Goal: Task Accomplishment & Management: Use online tool/utility

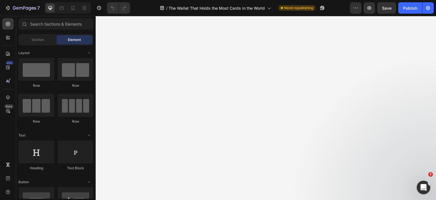
scroll to position [966, 0]
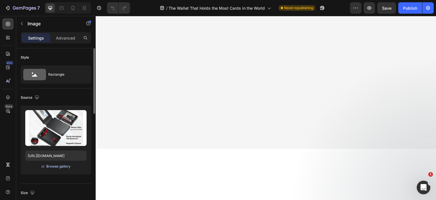
click at [54, 164] on div "Browse gallery" at bounding box center [58, 166] width 24 height 5
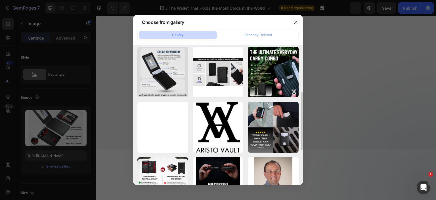
scroll to position [197, 0]
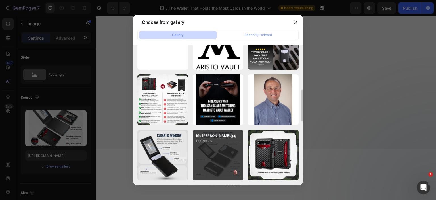
click at [216, 163] on div "Mo [PERSON_NAME].jpg 635.93 kb" at bounding box center [218, 155] width 51 height 51
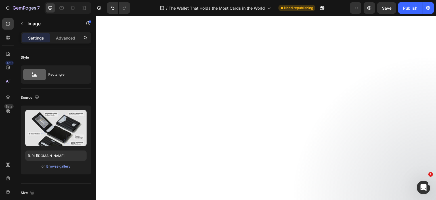
scroll to position [1364, 0]
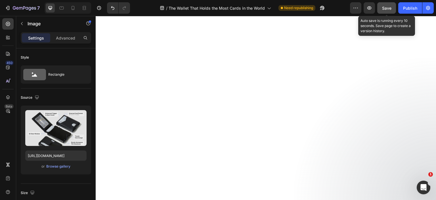
click at [385, 7] on span "Save" at bounding box center [386, 8] width 9 height 5
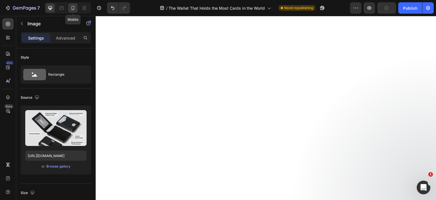
click at [74, 8] on icon at bounding box center [73, 8] width 6 height 6
type input "[URL][DOMAIN_NAME]"
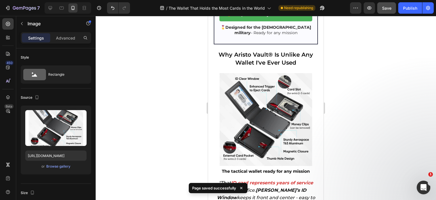
scroll to position [964, 0]
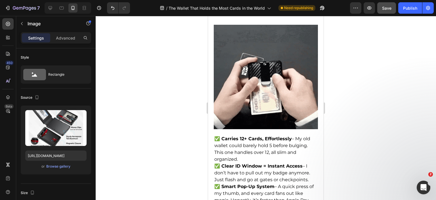
scroll to position [1021, 0]
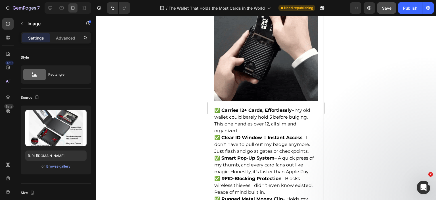
scroll to position [964, 0]
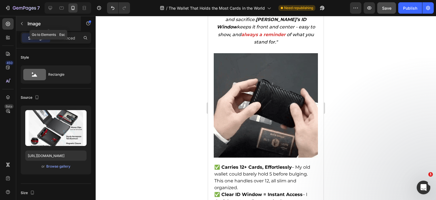
click at [63, 29] on div "Image" at bounding box center [48, 23] width 65 height 15
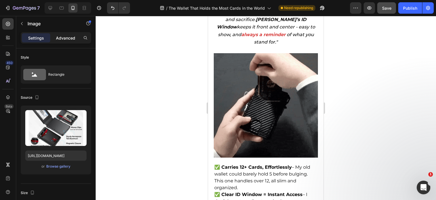
click at [60, 39] on p "Advanced" at bounding box center [65, 38] width 19 height 6
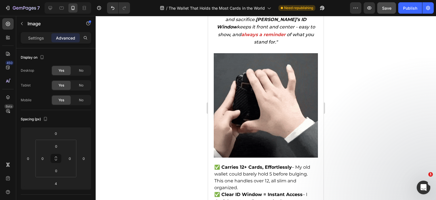
drag, startPoint x: 36, startPoint y: 37, endPoint x: 110, endPoint y: 63, distance: 79.3
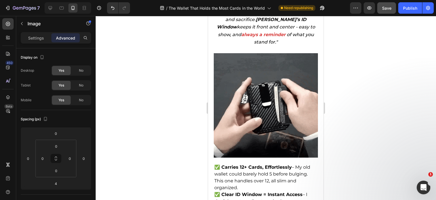
click at [36, 37] on p "Settings" at bounding box center [36, 38] width 16 height 6
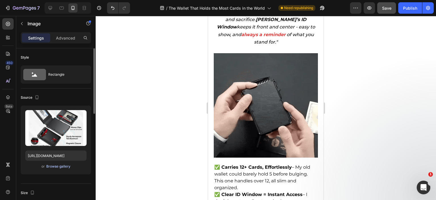
click at [61, 164] on div "Browse gallery" at bounding box center [58, 166] width 24 height 5
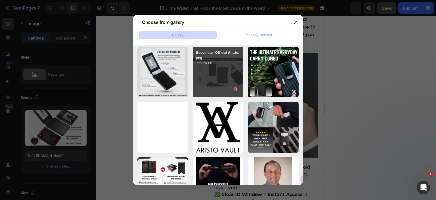
scroll to position [199, 0]
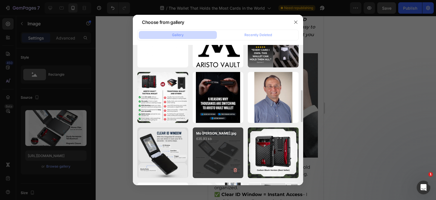
click at [206, 151] on div "Mo [PERSON_NAME].jpg 635.93 kb" at bounding box center [218, 152] width 51 height 51
type input "[URL][DOMAIN_NAME]"
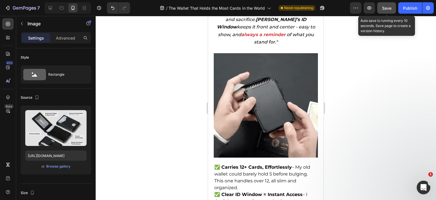
click at [391, 9] on span "Save" at bounding box center [386, 8] width 9 height 5
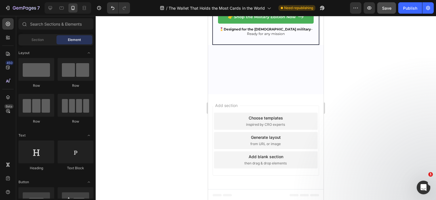
scroll to position [3410, 0]
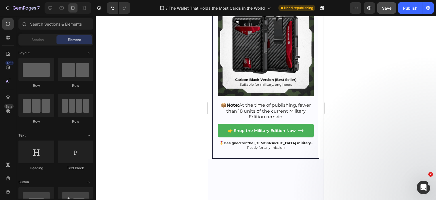
click at [61, 9] on icon at bounding box center [62, 8] width 4 height 3
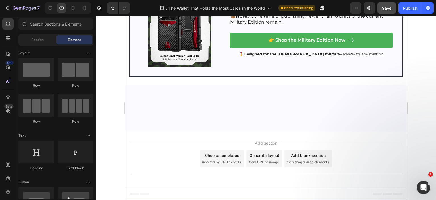
scroll to position [3526, 0]
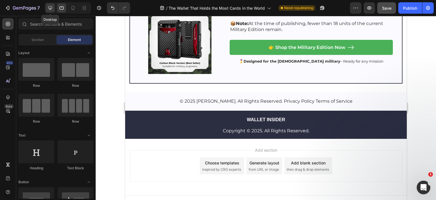
click at [48, 5] on icon at bounding box center [50, 8] width 6 height 6
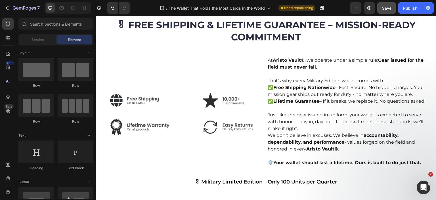
scroll to position [2719, 0]
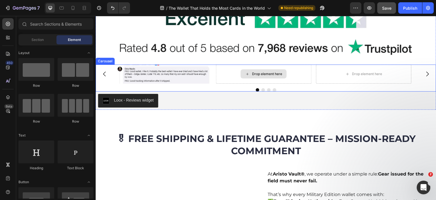
click at [250, 76] on div "Drop element here" at bounding box center [264, 73] width 46 height 9
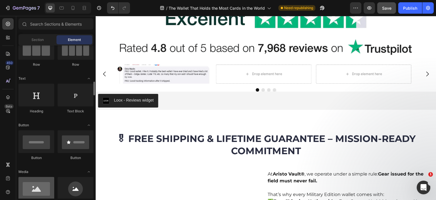
scroll to position [85, 0]
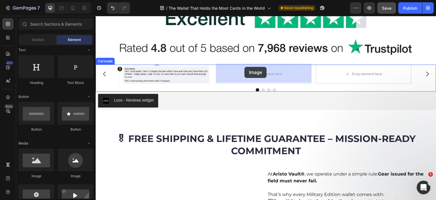
drag, startPoint x: 132, startPoint y: 178, endPoint x: 245, endPoint y: 67, distance: 157.7
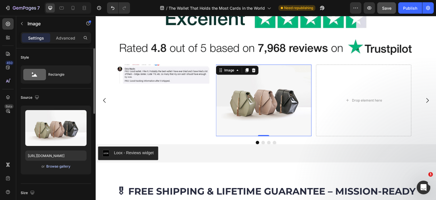
click at [56, 168] on div "Browse gallery" at bounding box center [58, 166] width 24 height 5
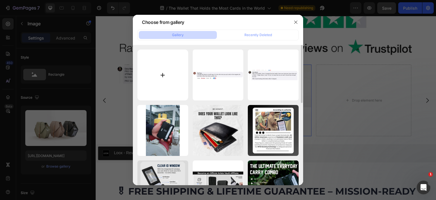
click at [170, 78] on input "file" at bounding box center [163, 74] width 51 height 51
type input "C:\fakepath\Capture1.JPG"
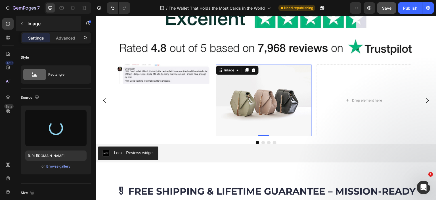
type input "[URL][DOMAIN_NAME]"
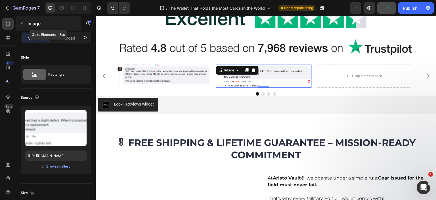
click at [22, 25] on icon "button" at bounding box center [22, 23] width 5 height 5
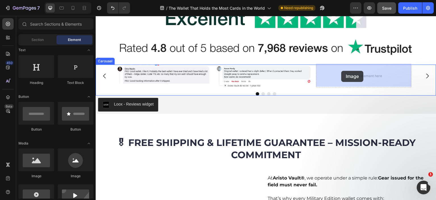
drag, startPoint x: 138, startPoint y: 178, endPoint x: 342, endPoint y: 70, distance: 230.5
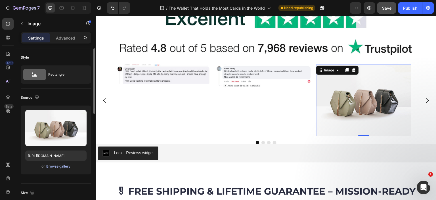
click at [64, 167] on div "Browse gallery" at bounding box center [58, 166] width 24 height 5
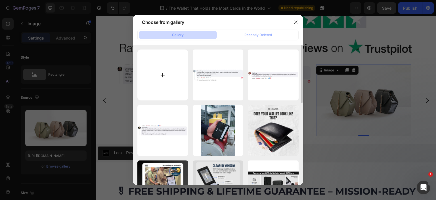
click at [160, 73] on input "file" at bounding box center [163, 74] width 51 height 51
type input "C:\fakepath\z6949952683340_711abeabfad2ebd4533460aae007e830.jpg"
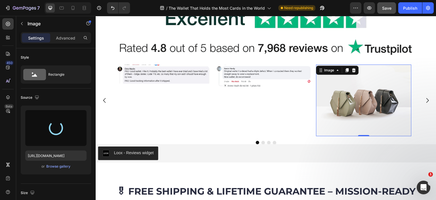
type input "[URL][DOMAIN_NAME]"
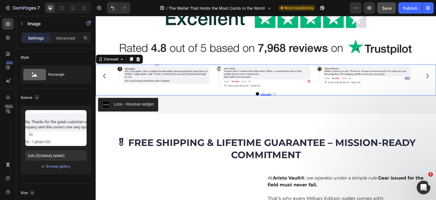
click at [325, 92] on div at bounding box center [266, 93] width 341 height 3
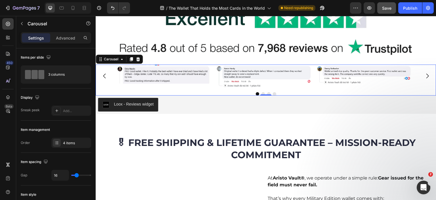
click at [425, 74] on icon "Carousel Next Arrow" at bounding box center [428, 75] width 7 height 7
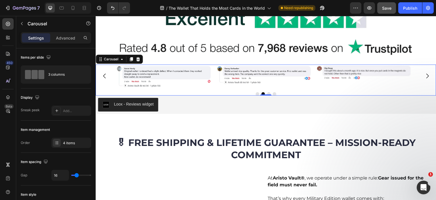
click at [105, 74] on icon "Carousel Back Arrow" at bounding box center [104, 75] width 7 height 7
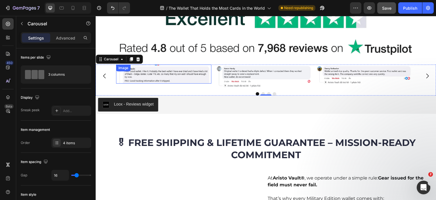
click at [178, 72] on img at bounding box center [163, 74] width 95 height 19
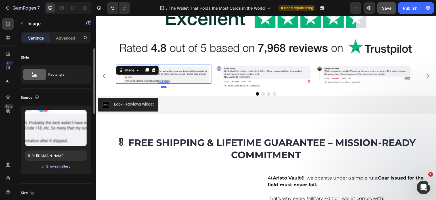
click at [53, 168] on div "Browse gallery" at bounding box center [58, 166] width 24 height 5
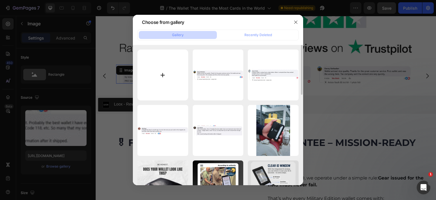
click at [172, 70] on input "file" at bounding box center [163, 74] width 51 height 51
type input "C:\fakepath\Capture2.JPG"
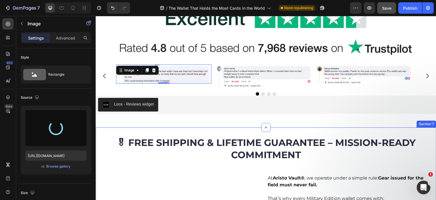
type input "[URL][DOMAIN_NAME]"
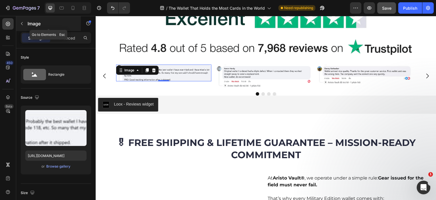
click at [22, 20] on button "button" at bounding box center [21, 23] width 9 height 9
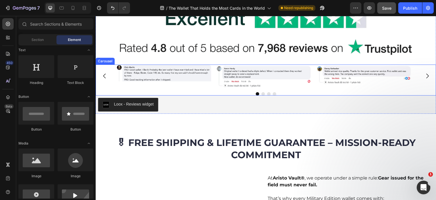
click at [107, 86] on div "Image Image Image Image" at bounding box center [266, 76] width 341 height 23
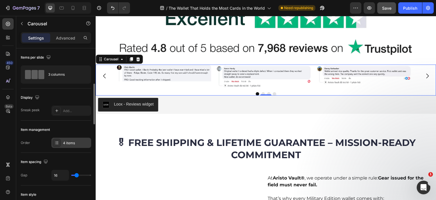
scroll to position [28, 0]
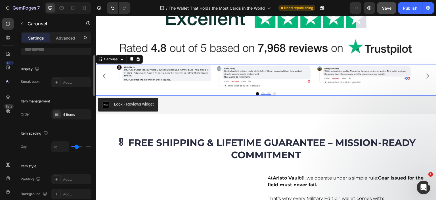
type input "9"
type input "3"
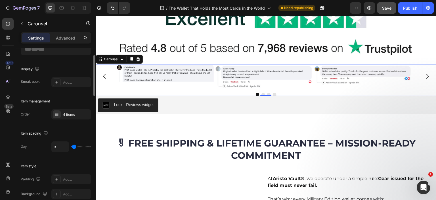
type input "1"
type input "0"
type input "4"
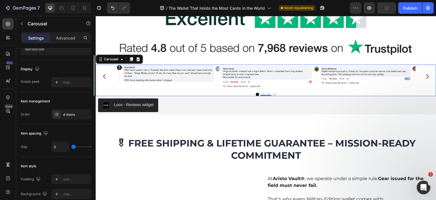
type input "4"
type input "6"
type input "7"
drag, startPoint x: 76, startPoint y: 145, endPoint x: 75, endPoint y: 149, distance: 3.3
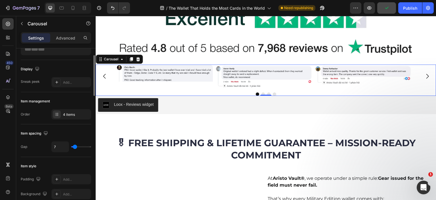
type input "7"
click at [75, 147] on input "range" at bounding box center [81, 146] width 20 height 1
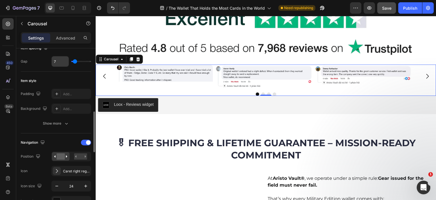
scroll to position [142, 0]
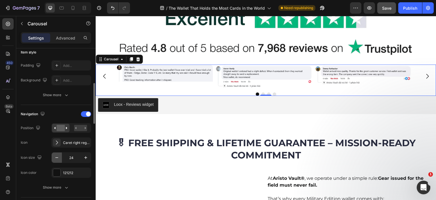
click at [57, 158] on icon "button" at bounding box center [57, 158] width 6 height 6
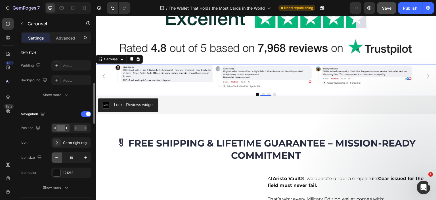
click at [57, 158] on icon "button" at bounding box center [57, 158] width 6 height 6
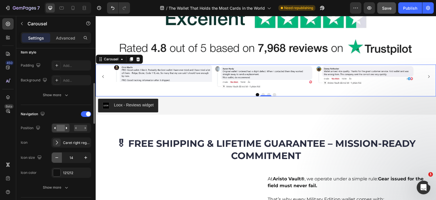
click at [57, 158] on icon "button" at bounding box center [57, 158] width 6 height 6
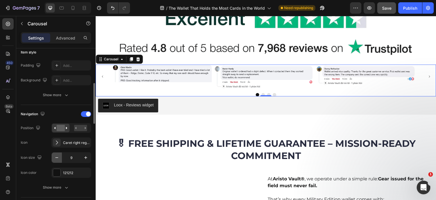
click at [57, 158] on icon "button" at bounding box center [57, 158] width 6 height 6
click at [86, 156] on icon "button" at bounding box center [86, 158] width 6 height 6
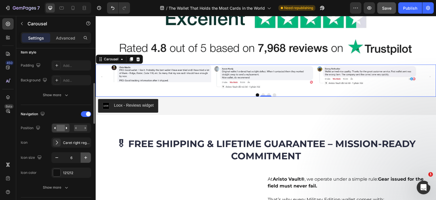
click at [86, 156] on icon "button" at bounding box center [86, 158] width 6 height 6
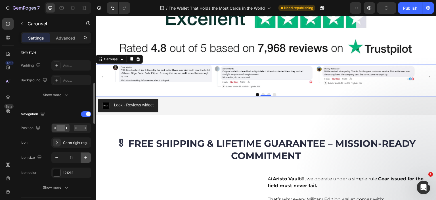
click at [86, 156] on icon "button" at bounding box center [86, 158] width 6 height 6
type input "15"
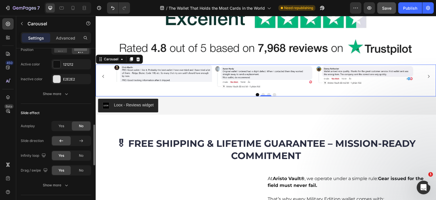
scroll to position [341, 0]
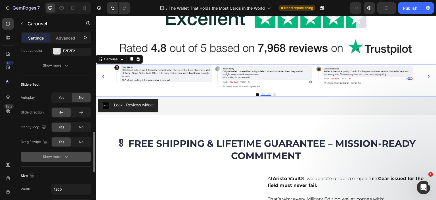
click at [62, 155] on div "Show more" at bounding box center [56, 157] width 26 height 6
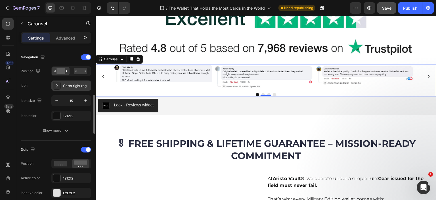
scroll to position [142, 0]
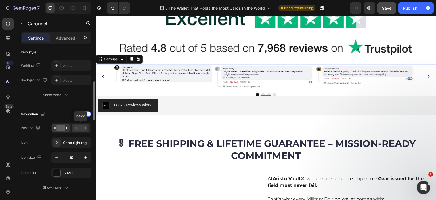
click at [81, 128] on rect at bounding box center [80, 128] width 13 height 6
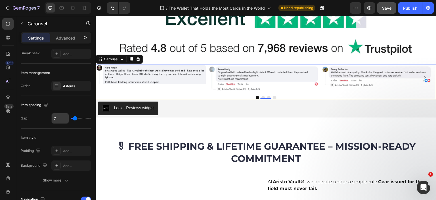
scroll to position [0, 0]
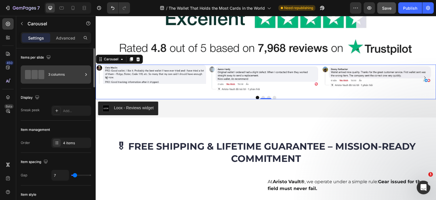
click at [59, 73] on div "3 columns" at bounding box center [65, 74] width 35 height 13
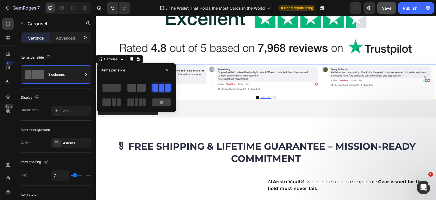
click at [129, 86] on span at bounding box center [132, 88] width 9 height 8
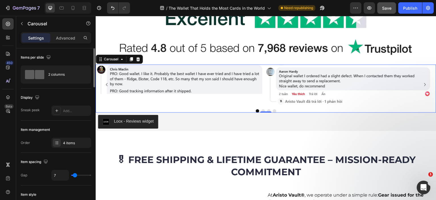
click at [72, 9] on icon at bounding box center [73, 8] width 6 height 6
type input "100%"
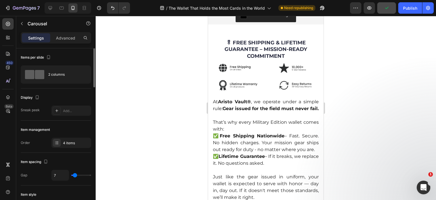
scroll to position [2654, 0]
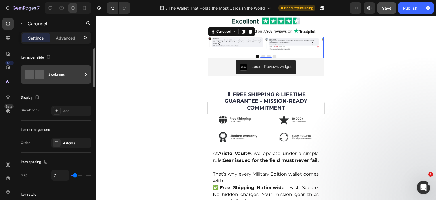
click at [53, 74] on div "2 columns" at bounding box center [65, 74] width 35 height 13
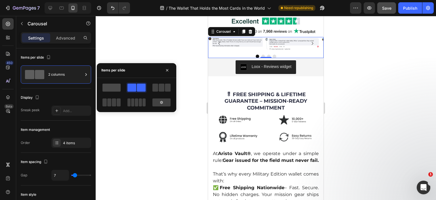
click at [114, 86] on span at bounding box center [112, 88] width 18 height 8
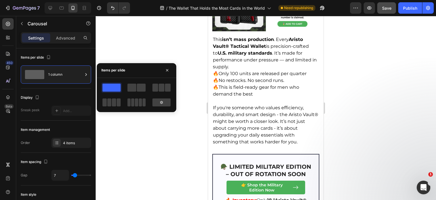
scroll to position [3336, 0]
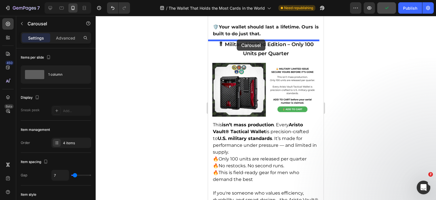
drag, startPoint x: 213, startPoint y: 70, endPoint x: 237, endPoint y: 39, distance: 38.4
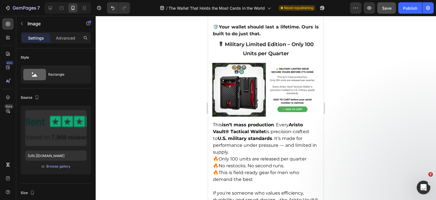
scroll to position [3308, 0]
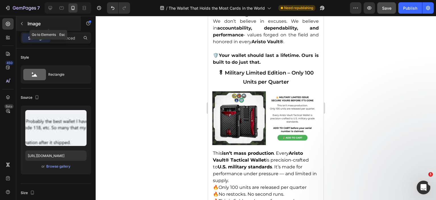
click at [23, 20] on button "button" at bounding box center [21, 23] width 9 height 9
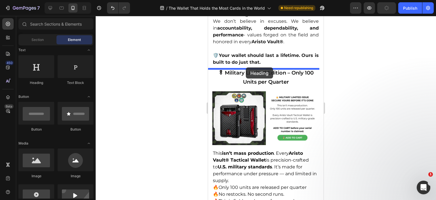
drag, startPoint x: 250, startPoint y: 91, endPoint x: 246, endPoint y: 67, distance: 23.6
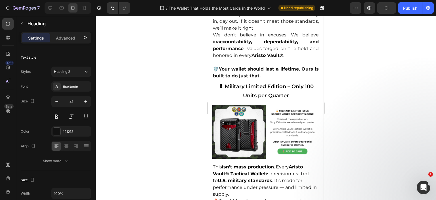
drag, startPoint x: 219, startPoint y: 76, endPoint x: 211, endPoint y: 76, distance: 8.8
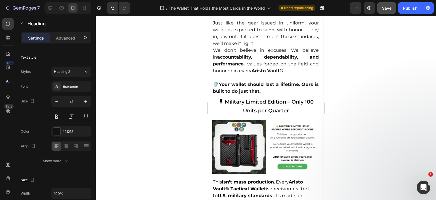
click at [348, 102] on div at bounding box center [266, 108] width 341 height 184
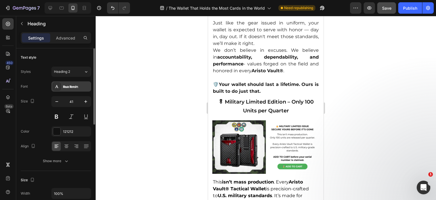
click at [64, 83] on div "Mouse Memoirs" at bounding box center [71, 86] width 40 height 10
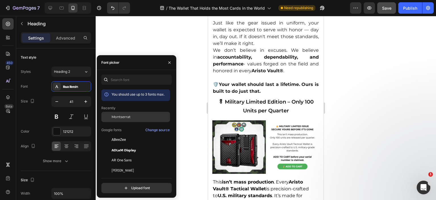
click at [128, 115] on span "Montserrat" at bounding box center [121, 116] width 19 height 5
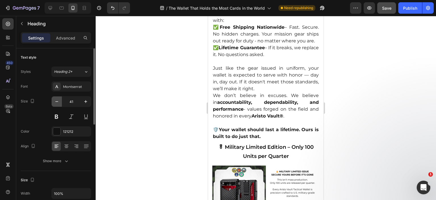
click at [60, 104] on button "button" at bounding box center [57, 101] width 10 height 10
click at [59, 104] on icon "button" at bounding box center [57, 102] width 6 height 6
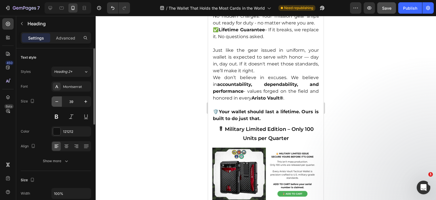
click at [59, 104] on icon "button" at bounding box center [57, 102] width 6 height 6
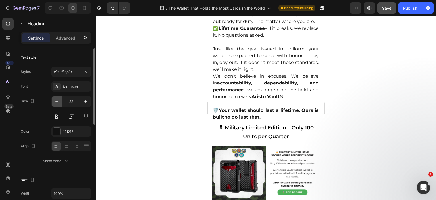
click at [59, 104] on icon "button" at bounding box center [57, 102] width 6 height 6
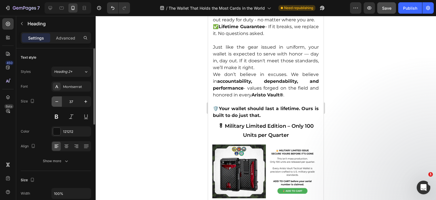
click at [59, 104] on icon "button" at bounding box center [57, 102] width 6 height 6
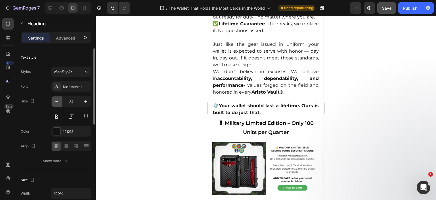
click at [59, 104] on icon "button" at bounding box center [57, 102] width 6 height 6
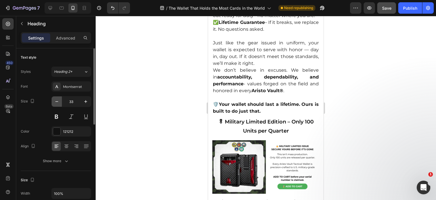
click at [59, 104] on icon "button" at bounding box center [57, 102] width 6 height 6
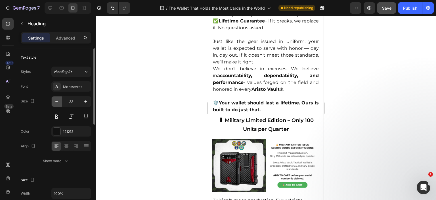
click at [59, 104] on icon "button" at bounding box center [57, 102] width 6 height 6
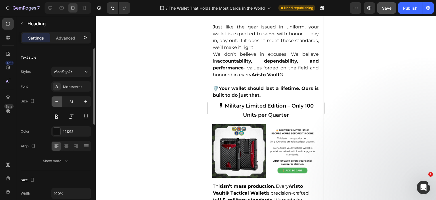
click at [59, 104] on icon "button" at bounding box center [57, 102] width 6 height 6
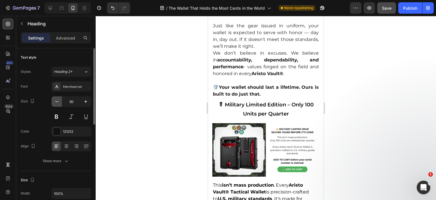
click at [59, 104] on icon "button" at bounding box center [57, 102] width 6 height 6
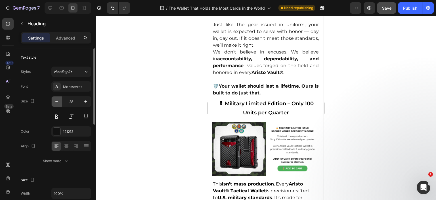
click at [59, 104] on icon "button" at bounding box center [57, 102] width 6 height 6
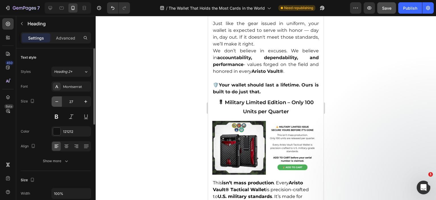
click at [59, 104] on icon "button" at bounding box center [57, 102] width 6 height 6
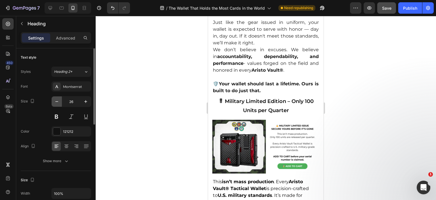
click at [59, 104] on icon "button" at bounding box center [57, 102] width 6 height 6
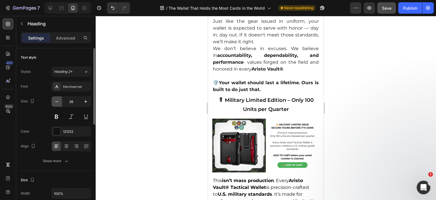
type input "25"
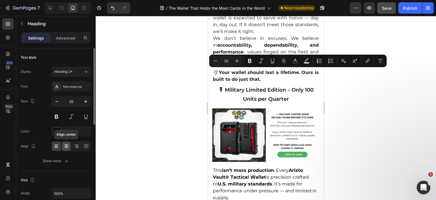
click at [69, 145] on icon at bounding box center [67, 146] width 6 height 6
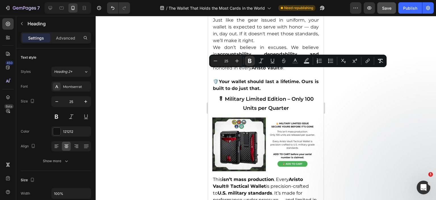
click at [343, 98] on div at bounding box center [266, 108] width 341 height 184
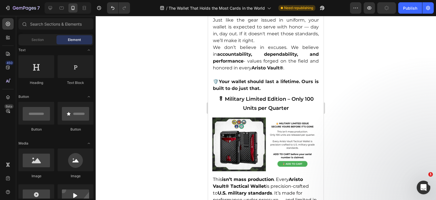
scroll to position [3336, 0]
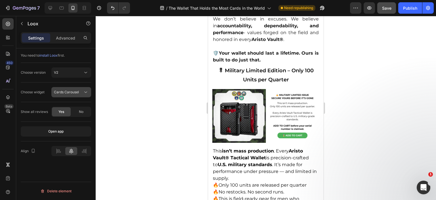
click at [67, 87] on button "Cards Carousel" at bounding box center [71, 92] width 40 height 10
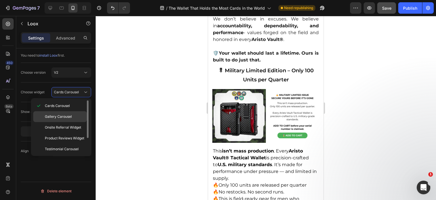
click at [58, 122] on div "Gallery Carousel" at bounding box center [60, 127] width 54 height 11
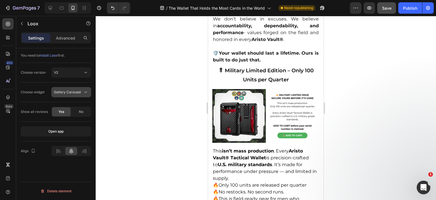
click at [65, 95] on button "Gallery Carousel" at bounding box center [71, 92] width 40 height 10
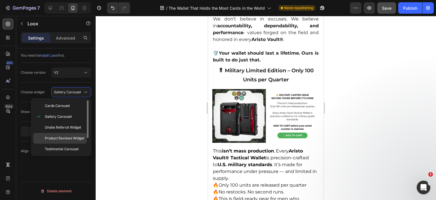
click at [65, 137] on span "Product Reviews Widget" at bounding box center [64, 138] width 39 height 5
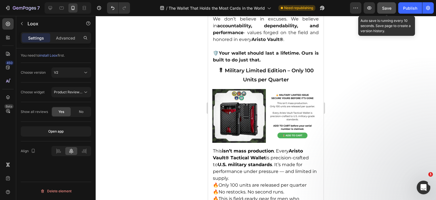
click at [384, 10] on span "Save" at bounding box center [386, 8] width 9 height 5
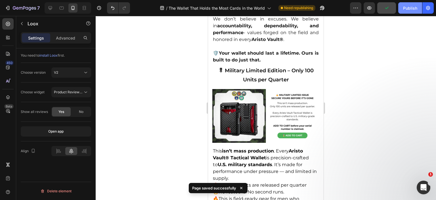
click at [415, 10] on div "Publish" at bounding box center [411, 8] width 14 height 6
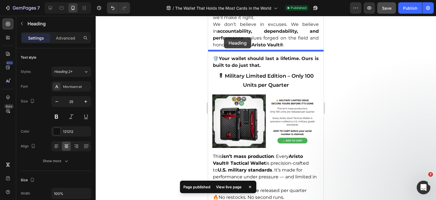
drag, startPoint x: 211, startPoint y: 45, endPoint x: 224, endPoint y: 37, distance: 15.3
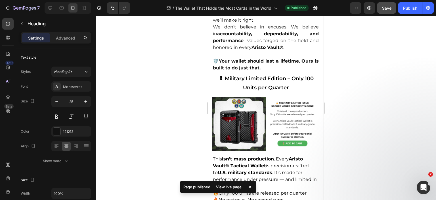
scroll to position [3319, 0]
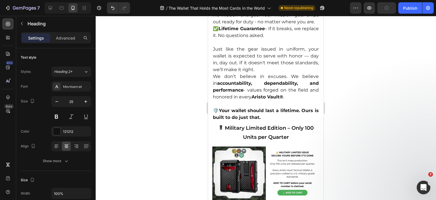
scroll to position [3603, 0]
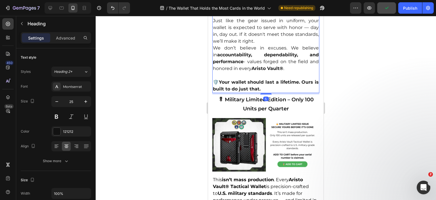
click at [288, 72] on p "We don’t believe in excuses. We believe in accountability, dependability, and p…" at bounding box center [266, 58] width 106 height 27
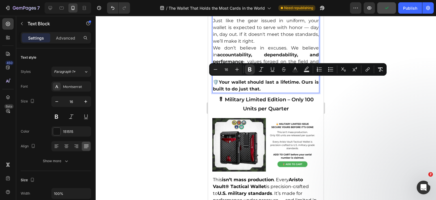
click at [284, 71] on strong "Aristo Vault®" at bounding box center [268, 68] width 32 height 5
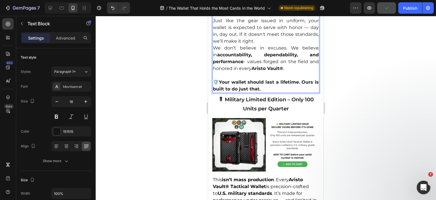
click at [284, 71] on strong "Aristo Vault®" at bounding box center [268, 68] width 32 height 5
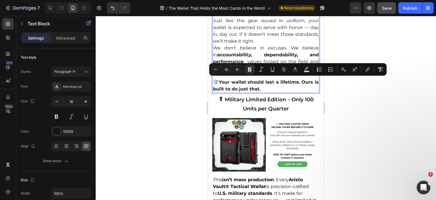
click at [284, 71] on strong "Aristo Vault®" at bounding box center [268, 68] width 32 height 5
copy strong "®"
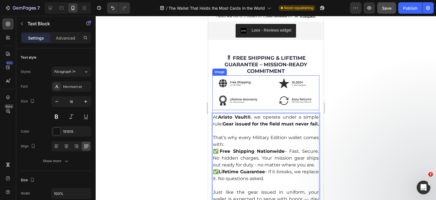
scroll to position [3319, 0]
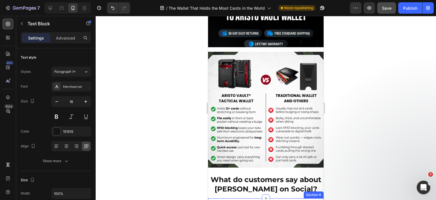
click at [272, 175] on strong "What do customers say about [PERSON_NAME] on Social?" at bounding box center [266, 184] width 111 height 18
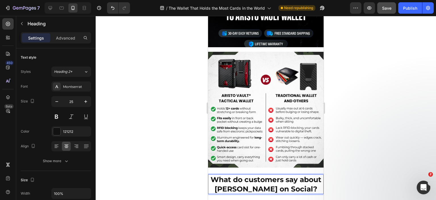
click at [277, 175] on strong "What do customers say about [PERSON_NAME] on Social?" at bounding box center [266, 184] width 111 height 18
click at [351, 68] on div at bounding box center [266, 108] width 341 height 184
click at [284, 175] on strong "What do customers say about [PERSON_NAME]" at bounding box center [266, 184] width 111 height 18
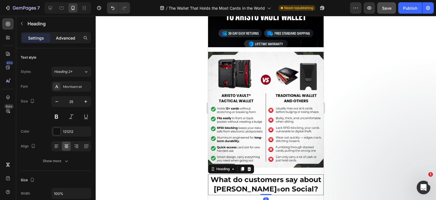
click at [71, 39] on p "Advanced" at bounding box center [65, 38] width 19 height 6
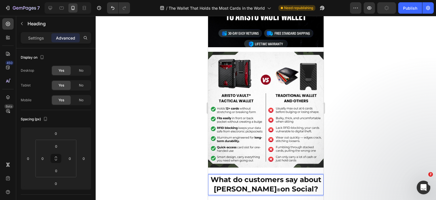
click at [288, 175] on strong "What do customers say about [PERSON_NAME]" at bounding box center [266, 184] width 111 height 18
click at [281, 187] on strong "®" at bounding box center [279, 189] width 4 height 5
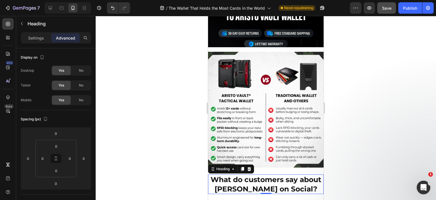
click at [357, 76] on div at bounding box center [266, 108] width 341 height 184
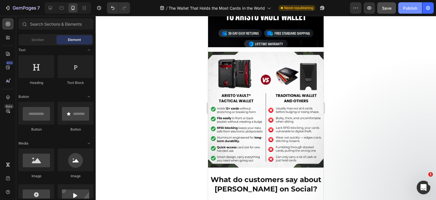
click at [410, 7] on div "Publish" at bounding box center [411, 8] width 14 height 6
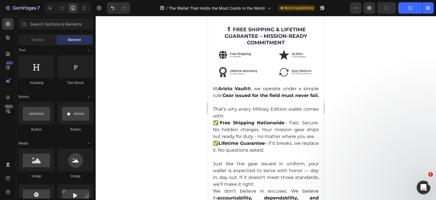
scroll to position [3433, 0]
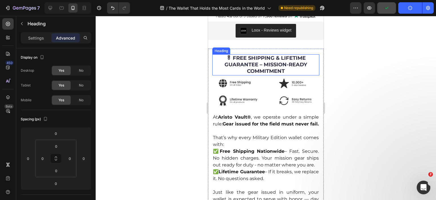
click at [267, 63] on h2 "🎖 FREE SHIPPING & LIFETIME GUARANTEE – MISSION-READY COMMITMENT" at bounding box center [266, 64] width 107 height 21
click at [23, 34] on div "Settings" at bounding box center [36, 37] width 28 height 9
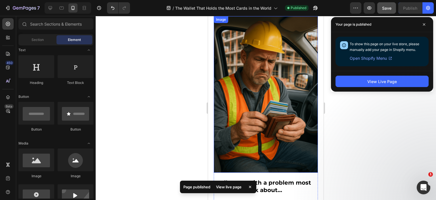
scroll to position [70, 0]
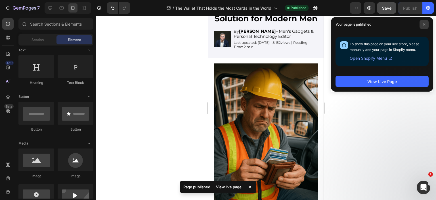
click at [423, 23] on span at bounding box center [424, 24] width 9 height 9
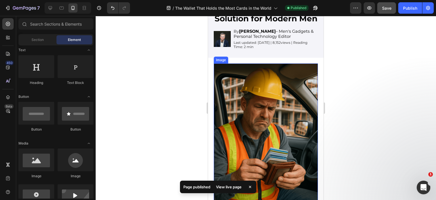
click at [263, 80] on img at bounding box center [266, 141] width 104 height 157
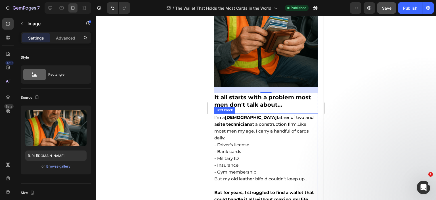
scroll to position [240, 0]
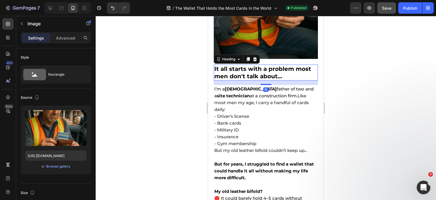
click at [248, 70] on strong "It all starts with a problem most men don't talk about…" at bounding box center [263, 72] width 97 height 14
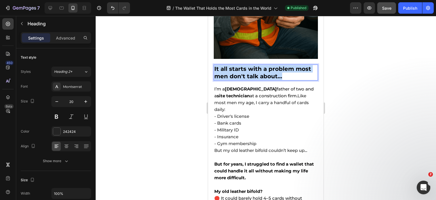
click at [248, 70] on strong "It all starts with a problem most men don't talk about…" at bounding box center [263, 72] width 97 height 14
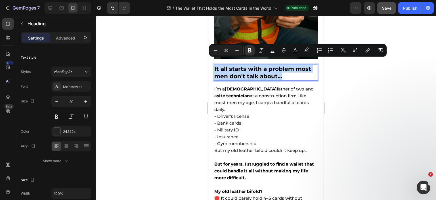
click at [248, 70] on strong "It all starts with a problem most men don't talk about…" at bounding box center [263, 72] width 97 height 14
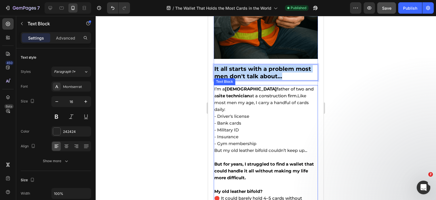
click at [242, 120] on span "- Bank cards" at bounding box center [228, 122] width 27 height 5
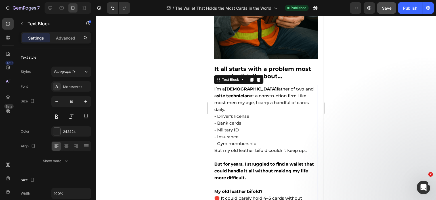
click at [242, 120] on span "- Bank cards" at bounding box center [228, 122] width 27 height 5
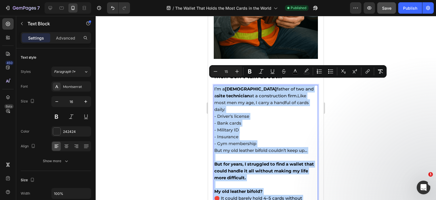
click at [228, 86] on strong "[DEMOGRAPHIC_DATA]" at bounding box center [251, 88] width 52 height 5
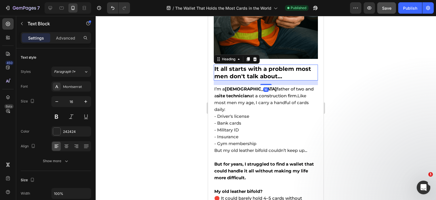
click at [240, 65] on strong "It all starts with a problem most men don't talk about…" at bounding box center [263, 72] width 97 height 14
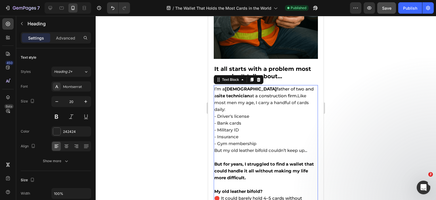
click at [232, 93] on strong "site technician" at bounding box center [233, 95] width 33 height 5
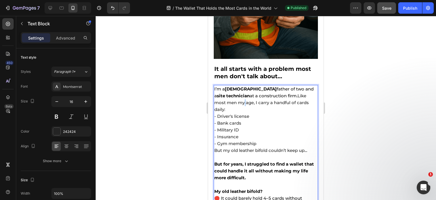
click at [233, 97] on span "Like most men my age, I carry a handful of cards daily:" at bounding box center [262, 102] width 95 height 19
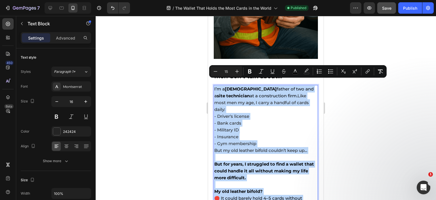
type input "16"
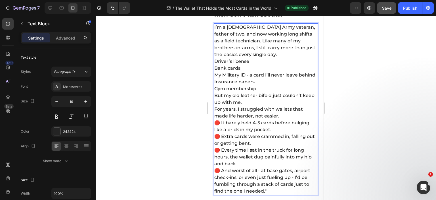
scroll to position [245, 0]
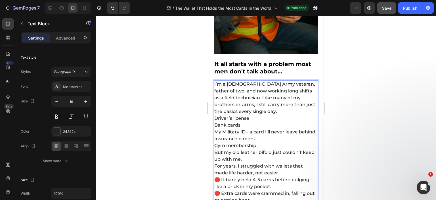
click at [218, 81] on p "I’m a [DEMOGRAPHIC_DATA] Army veteran, father of two, and now working long shif…" at bounding box center [266, 98] width 103 height 34
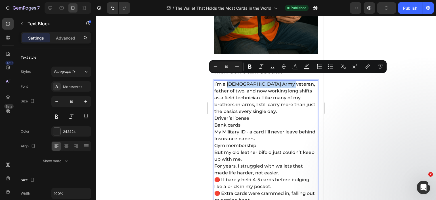
drag, startPoint x: 227, startPoint y: 78, endPoint x: 283, endPoint y: 78, distance: 56.3
click at [283, 81] on p "I’m a [DEMOGRAPHIC_DATA] Army veteran, father of two, and now working long shif…" at bounding box center [266, 98] width 103 height 34
click at [257, 84] on p "I’m a [DEMOGRAPHIC_DATA] Army veteran , father of two, and now working long shi…" at bounding box center [266, 98] width 103 height 34
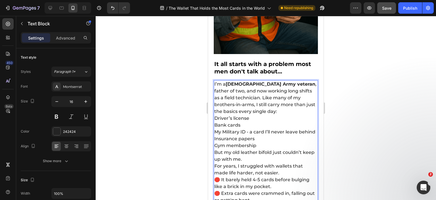
click at [241, 93] on p "I’m a [DEMOGRAPHIC_DATA] Army veteran , father of two, and now working long shi…" at bounding box center [266, 98] width 103 height 34
click at [215, 115] on p "Driver’s license" at bounding box center [266, 118] width 103 height 7
click at [214, 119] on div "I’m a [DEMOGRAPHIC_DATA] Army veteran , father of two, and now working long shi…" at bounding box center [266, 166] width 104 height 172
click at [215, 128] on p "My Military ID - a card I’ll never leave behind" at bounding box center [266, 131] width 103 height 7
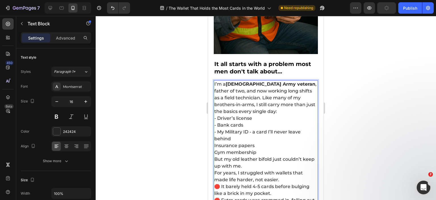
click at [215, 142] on p "Insurance papers" at bounding box center [266, 145] width 103 height 7
click at [215, 149] on p "Gym membership" at bounding box center [266, 152] width 103 height 7
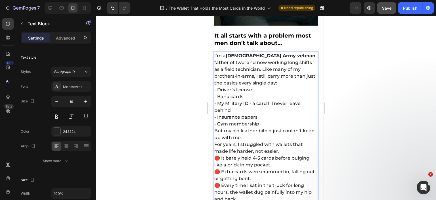
scroll to position [330, 0]
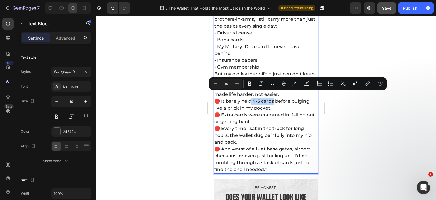
drag, startPoint x: 252, startPoint y: 93, endPoint x: 274, endPoint y: 94, distance: 21.3
click at [274, 98] on p "🛑 It barely held 4-5 cards before bulging like a brick in my pocket. 🛑 Extra ca…" at bounding box center [266, 135] width 103 height 75
click at [270, 106] on p "🛑 It barely held 4-5 cards before bulging like a brick in my pocket. 🛑 Extra ca…" at bounding box center [266, 135] width 103 height 75
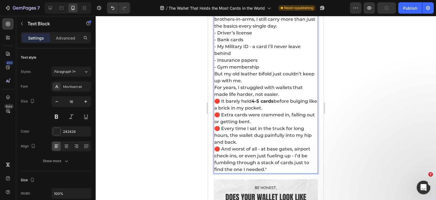
click at [267, 163] on p "🛑 It barely held 4-5 cards before bulging like a brick in my pocket. 🛑 Extra ca…" at bounding box center [266, 135] width 103 height 75
click at [380, 91] on div at bounding box center [266, 108] width 341 height 184
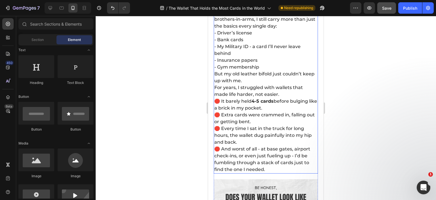
click at [255, 72] on p "But my old leather bifold just couldn’t keep up with me." at bounding box center [266, 77] width 103 height 14
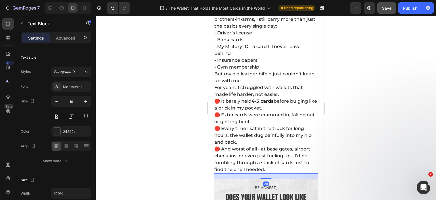
scroll to position [215, 0]
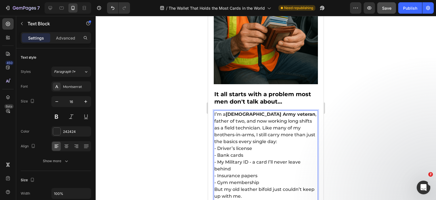
click at [266, 94] on strong "It all starts with a problem most men don't talk about…" at bounding box center [263, 98] width 97 height 14
click at [253, 121] on p "I’m a [DEMOGRAPHIC_DATA] Army veteran , father of two, and now working long shi…" at bounding box center [266, 128] width 103 height 34
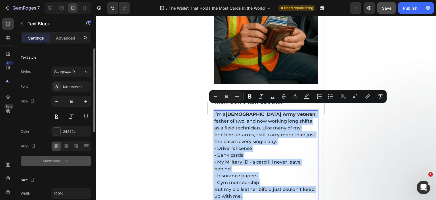
scroll to position [28, 0]
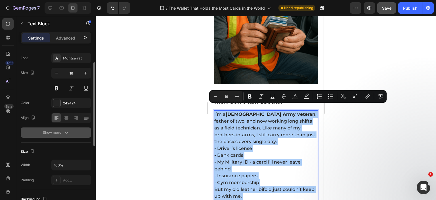
click at [63, 133] on div "Show more" at bounding box center [56, 133] width 26 height 6
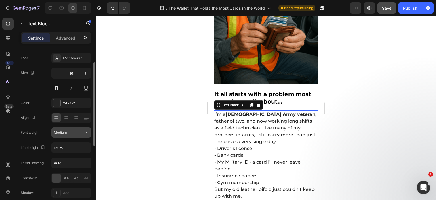
scroll to position [57, 0]
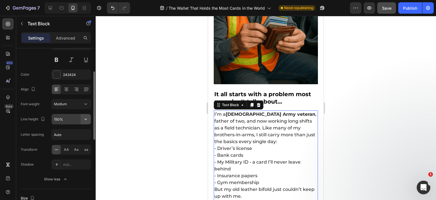
click at [84, 117] on icon "button" at bounding box center [86, 119] width 6 height 6
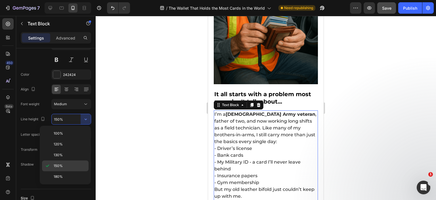
click at [57, 165] on span "150%" at bounding box center [58, 165] width 9 height 5
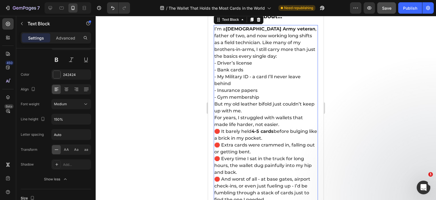
scroll to position [272, 0]
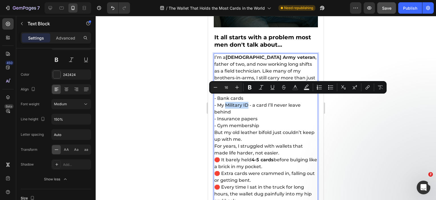
drag, startPoint x: 225, startPoint y: 97, endPoint x: 248, endPoint y: 99, distance: 23.4
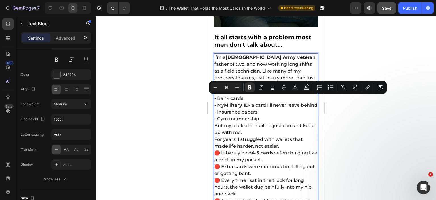
click at [265, 107] on p "- My Military ID - a card I’ll never leave behind" at bounding box center [266, 105] width 103 height 7
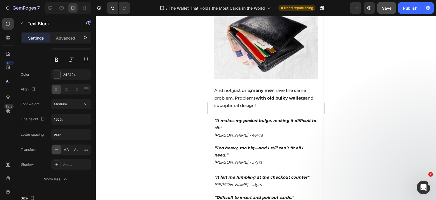
scroll to position [556, 0]
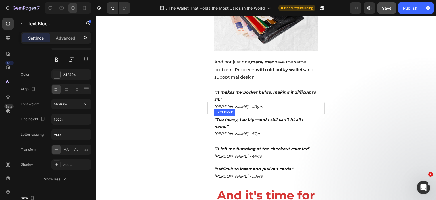
click at [256, 117] on p "“Too heavy, too big—and I still can’t fit all I need.”" at bounding box center [266, 123] width 103 height 14
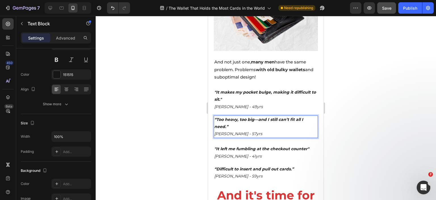
click at [258, 117] on strong "“Too heavy, too big—and I still can’t fit all I need.”" at bounding box center [259, 123] width 89 height 12
click at [254, 117] on strong "“Too heavy, too big - and I still can’t fit all I need.”" at bounding box center [260, 123] width 90 height 12
click at [256, 117] on strong "“Too heavy, too big - and I still can’t fit all I need.”" at bounding box center [260, 123] width 90 height 12
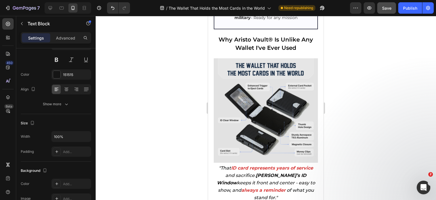
scroll to position [1124, 0]
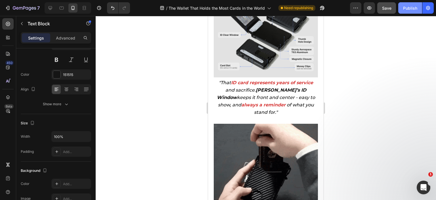
click at [408, 12] on button "Publish" at bounding box center [411, 7] width 24 height 11
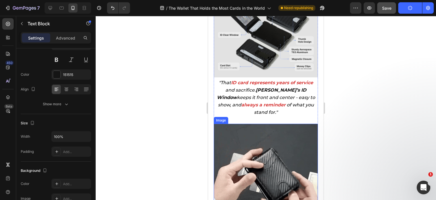
scroll to position [1153, 0]
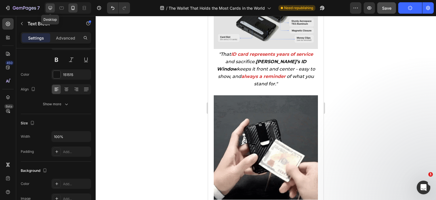
click at [54, 9] on div at bounding box center [50, 7] width 9 height 9
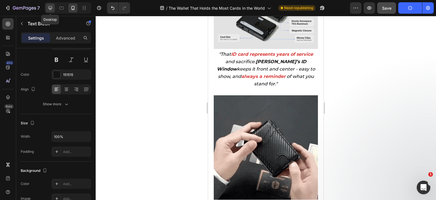
type input "16"
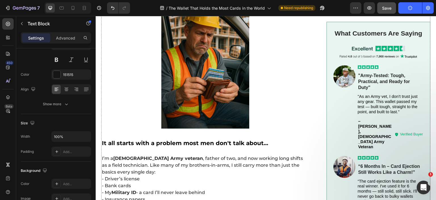
scroll to position [86, 0]
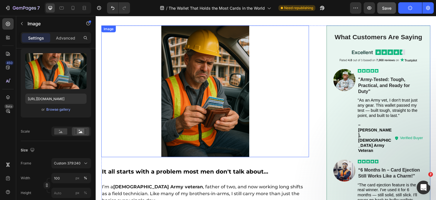
click at [219, 81] on img at bounding box center [205, 91] width 208 height 132
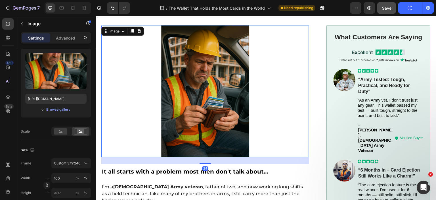
scroll to position [0, 0]
